Goal: Task Accomplishment & Management: Manage account settings

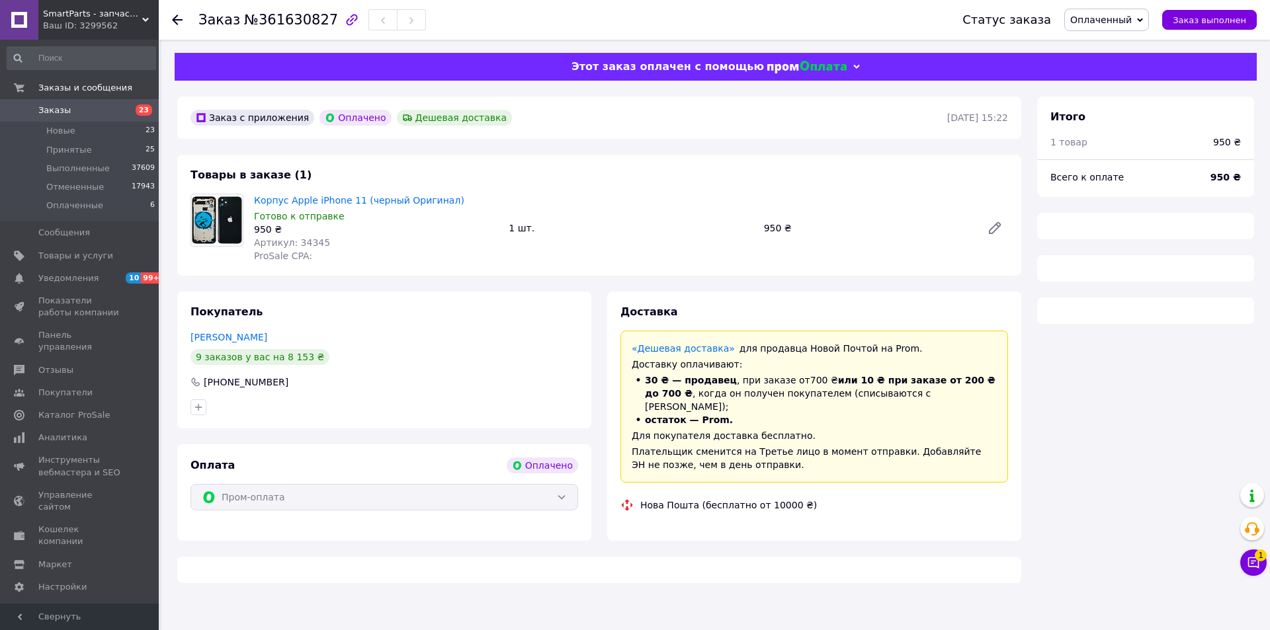
click at [1132, 19] on span "Оплаченный" at bounding box center [1101, 20] width 62 height 11
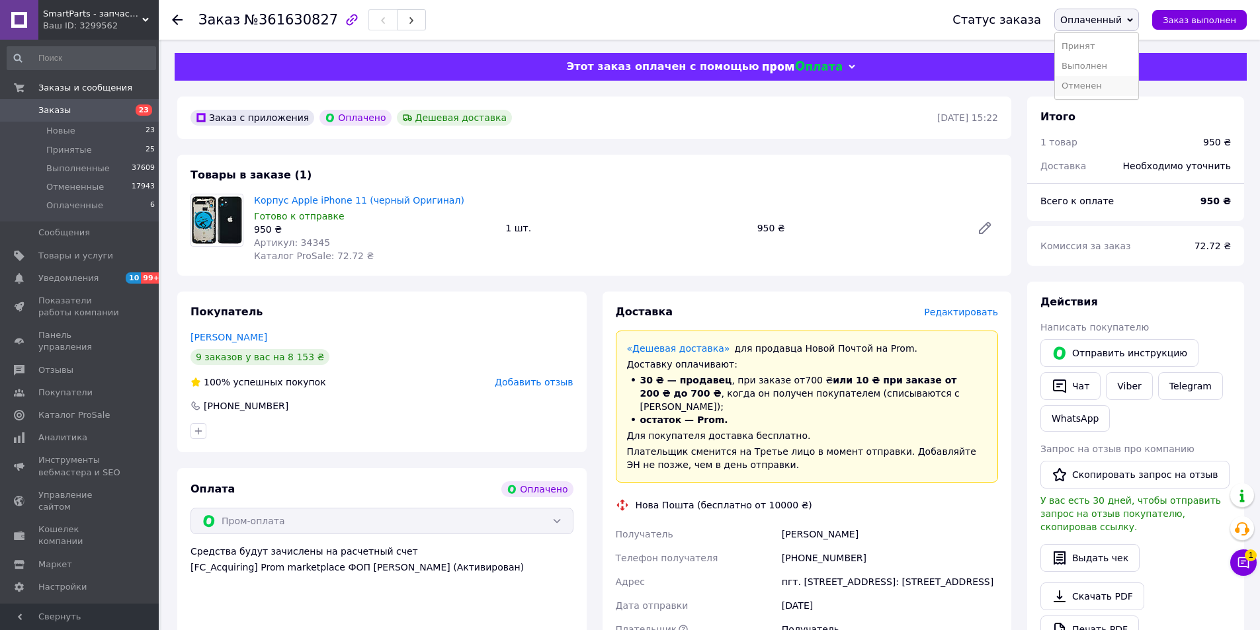
click at [1114, 83] on li "Отменен" at bounding box center [1096, 86] width 83 height 20
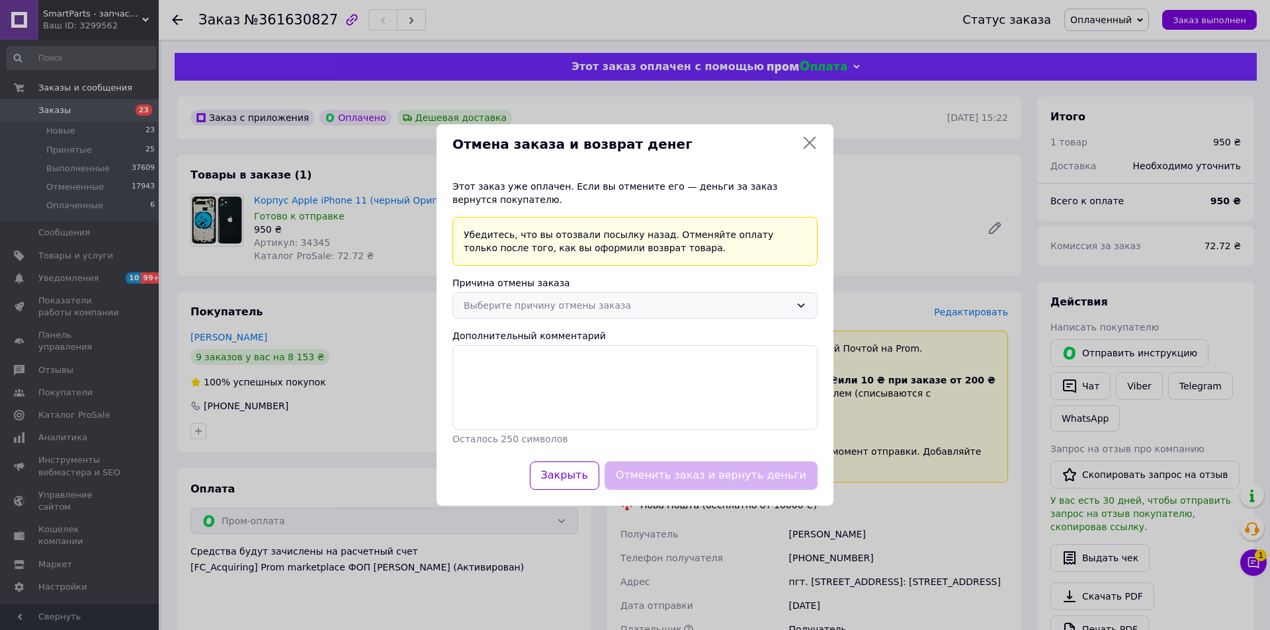
click at [574, 304] on div "Выберите причину отмены заказа" at bounding box center [627, 305] width 327 height 15
click at [554, 337] on li "Нет в наличии" at bounding box center [635, 333] width 364 height 25
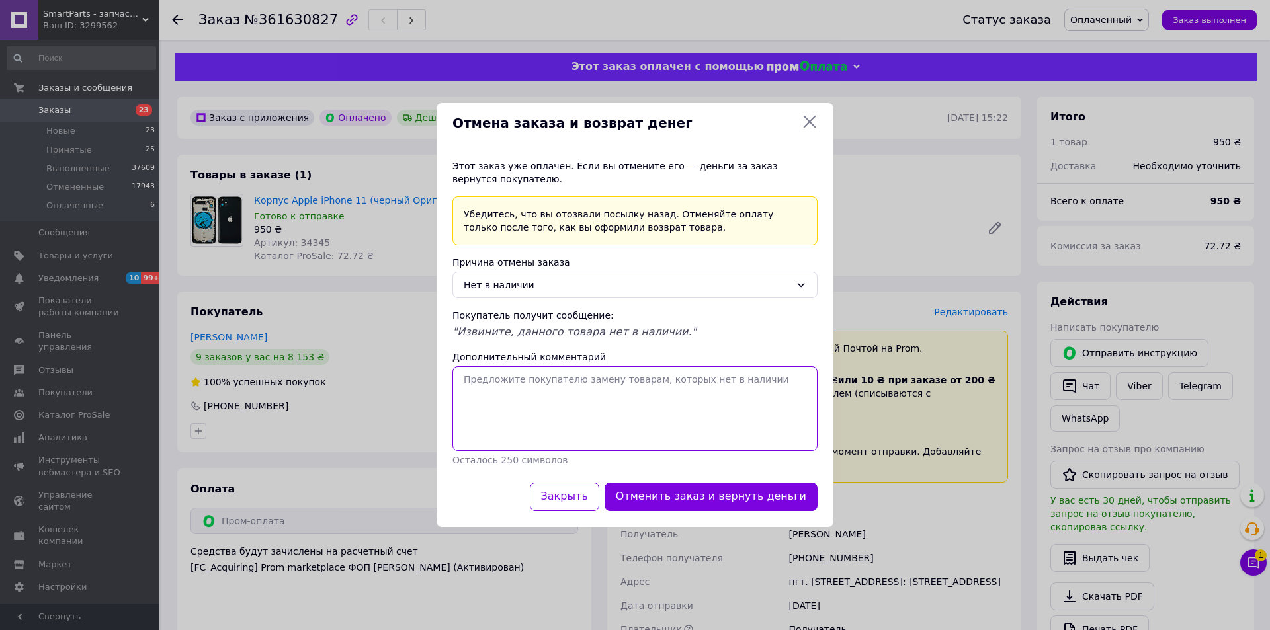
click at [566, 381] on textarea "Дополнительный комментарий" at bounding box center [634, 408] width 365 height 85
paste textarea "ВИБАЧТЕ! Корпус Apple iPhone 11 пiд браком, вiдправити не зможемо."
type textarea "ВИБАЧТЕ! Корпус Apple iPhone 11 пiд браком, вiдправити не зможемо."
click at [662, 487] on button "Отменить заказ и вернуть деньги" at bounding box center [711, 497] width 213 height 28
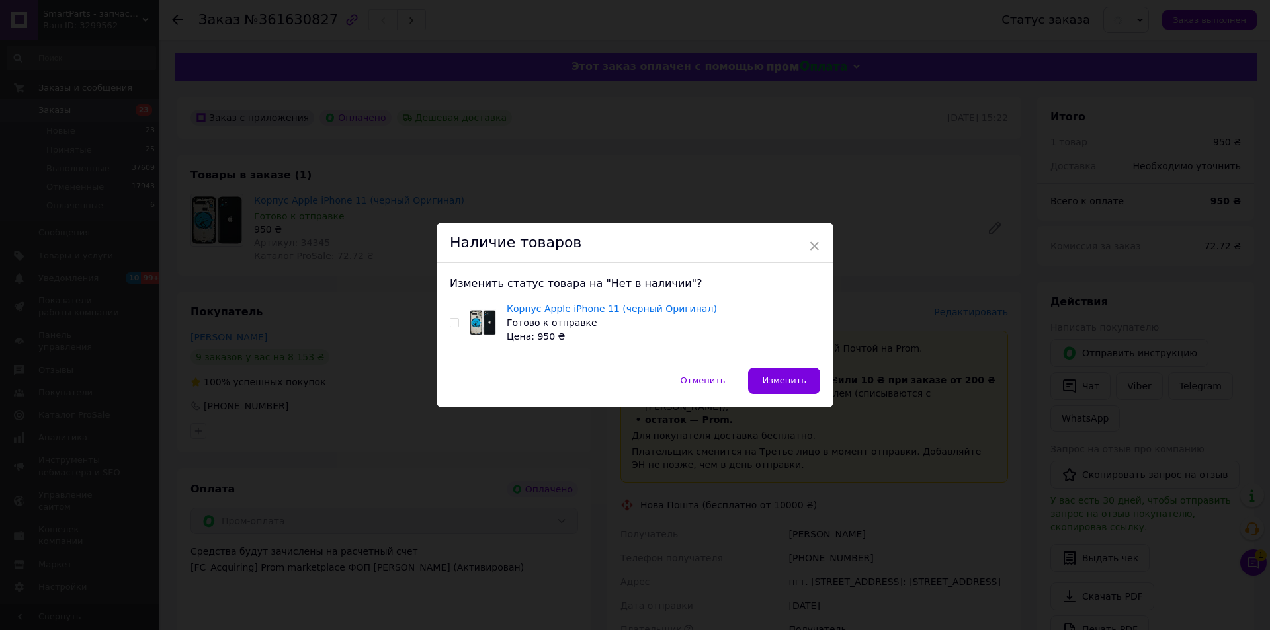
click at [450, 317] on div "Корпус Apple iPhone 11 (черный Оригинал) Готово к отправке Цена: 950 ₴" at bounding box center [635, 323] width 370 height 42
click at [458, 326] on div "Корпус Apple iPhone 11 (черный Оригинал) Готово к отправке Цена: 950 ₴" at bounding box center [635, 323] width 370 height 42
click at [454, 324] on input "checkbox" at bounding box center [454, 323] width 9 height 9
checkbox input "true"
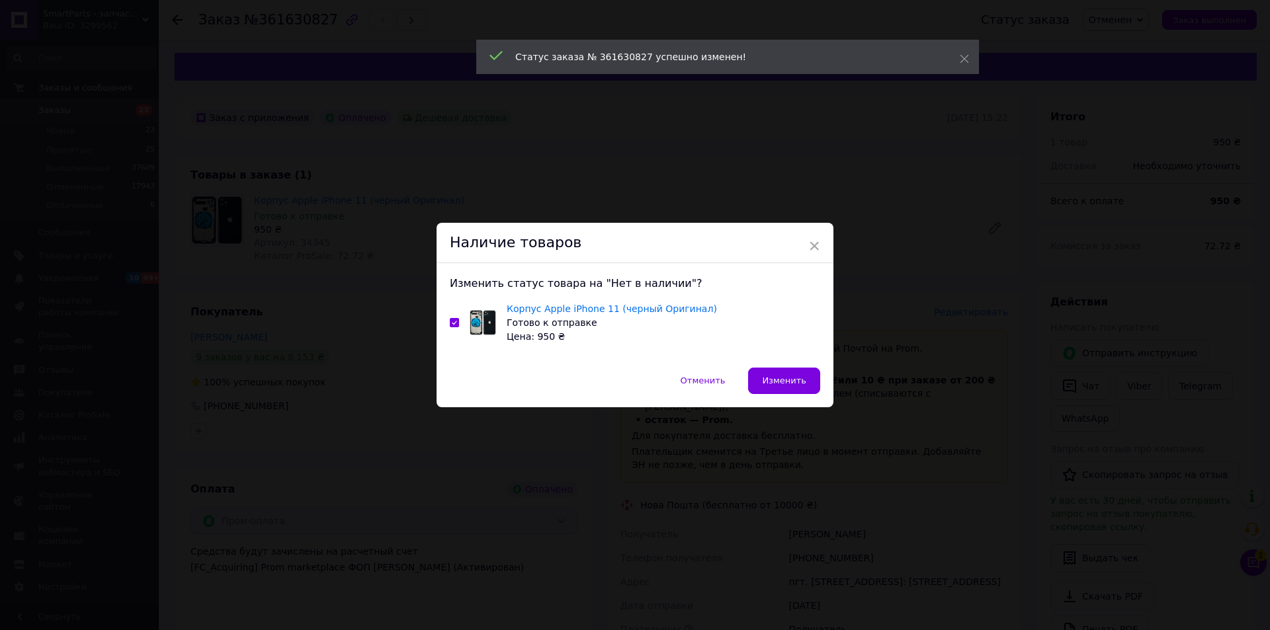
click at [771, 366] on div "Изменить статус товара на "Нет в наличии"? Корпус Apple iPhone 11 (черный Ориги…" at bounding box center [635, 315] width 397 height 104
click at [777, 374] on button "Изменить" at bounding box center [784, 381] width 72 height 26
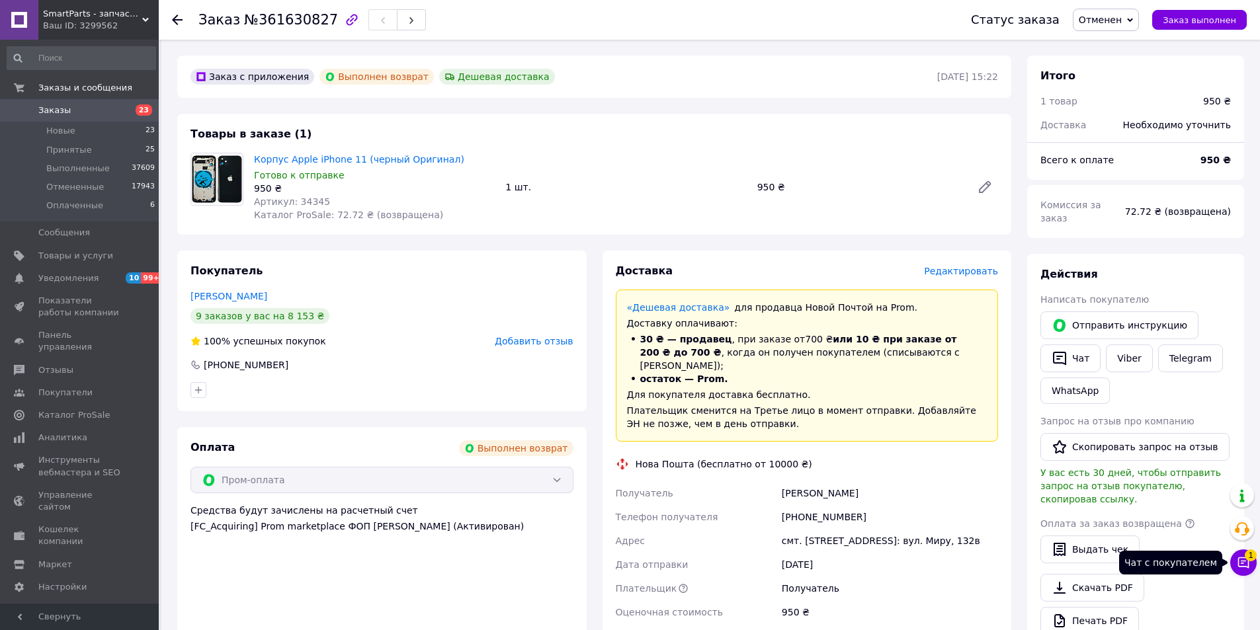
click at [1239, 569] on icon at bounding box center [1243, 562] width 13 height 13
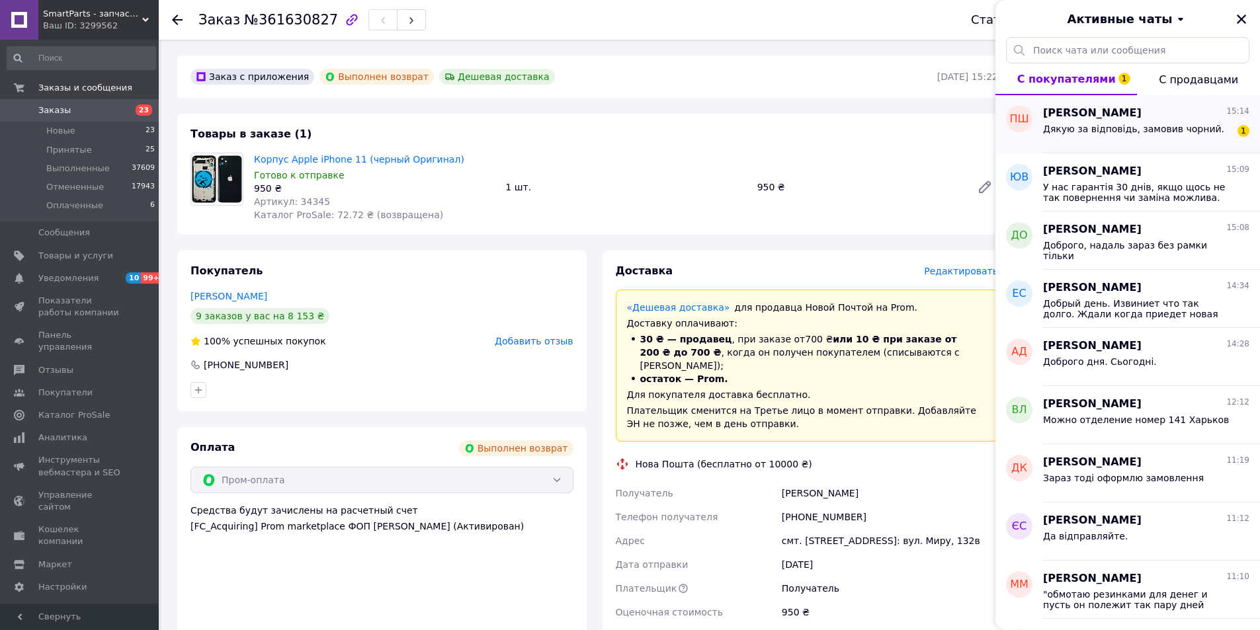
click at [1084, 133] on span "Дякую за відповідь, замовив чорний." at bounding box center [1133, 129] width 181 height 11
